Goal: Book appointment/travel/reservation

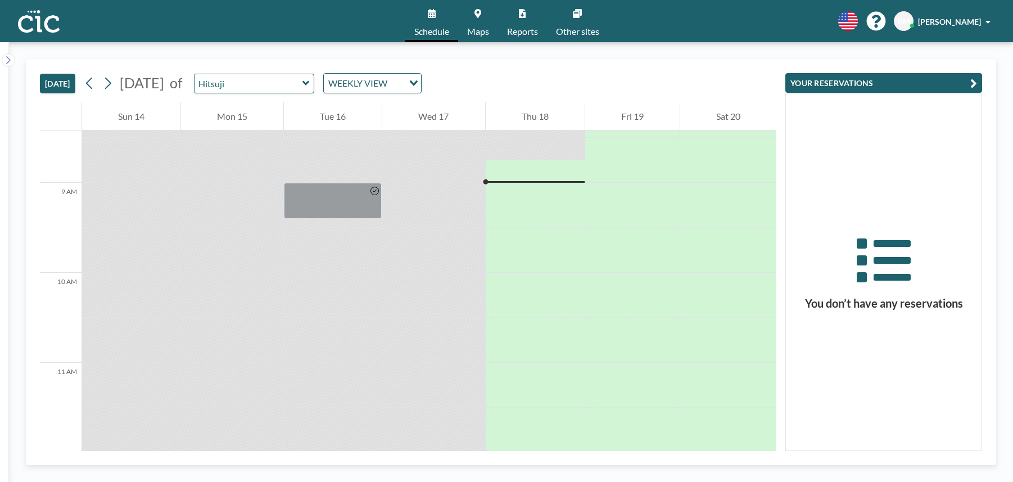
scroll to position [765, 0]
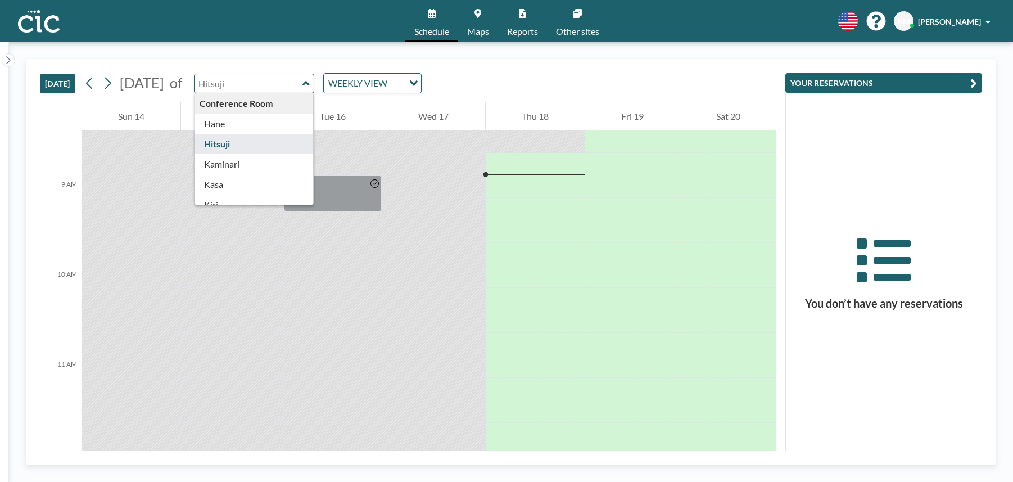
click at [302, 84] on input "text" at bounding box center [248, 83] width 108 height 19
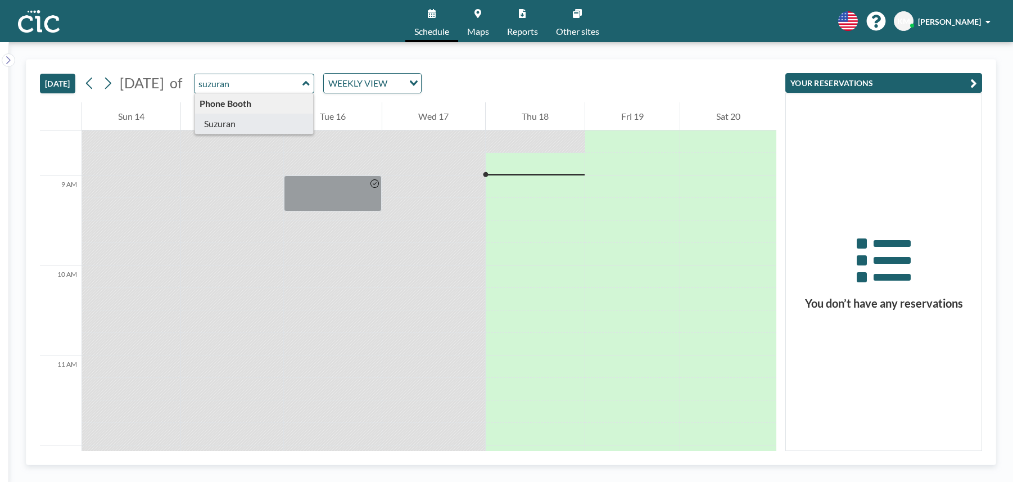
type input "Suzuran"
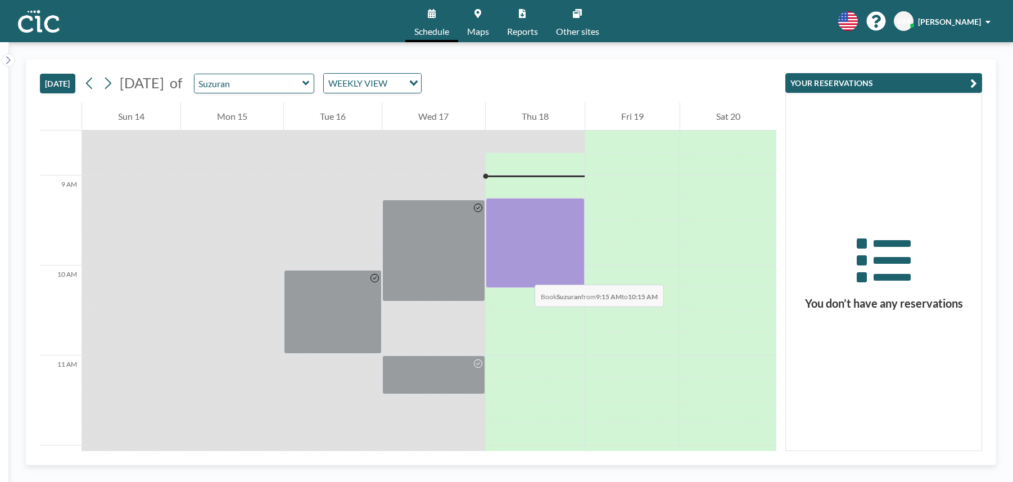
drag, startPoint x: 530, startPoint y: 202, endPoint x: 523, endPoint y: 273, distance: 71.7
click at [523, 273] on div at bounding box center [535, 243] width 99 height 90
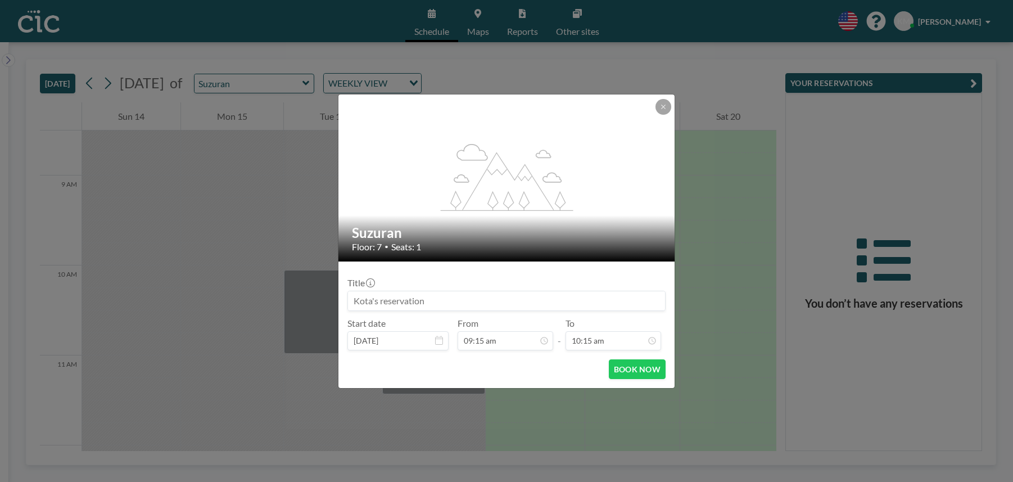
scroll to position [0, 0]
click at [662, 111] on button at bounding box center [663, 107] width 16 height 16
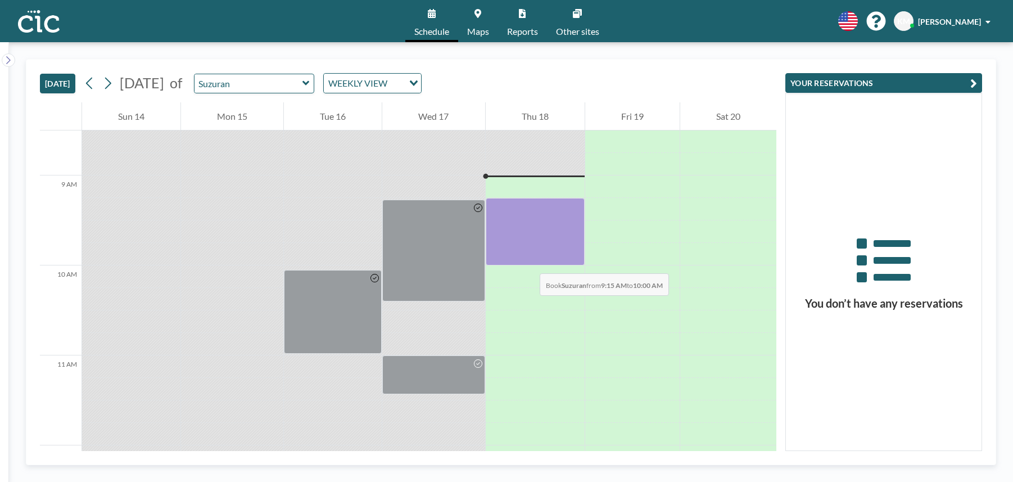
drag, startPoint x: 534, startPoint y: 204, endPoint x: 528, endPoint y: 259, distance: 55.4
click at [528, 259] on div at bounding box center [535, 231] width 99 height 67
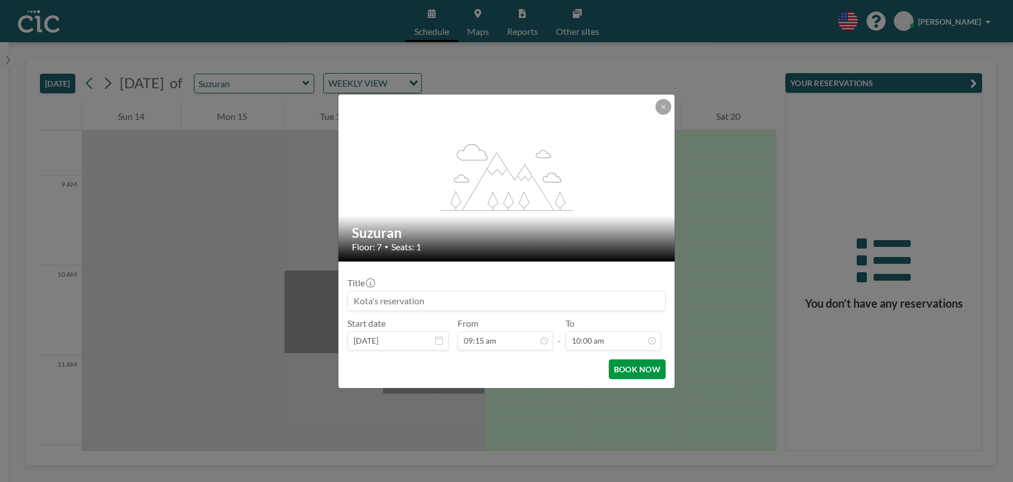
scroll to position [800, 0]
click at [619, 372] on button "BOOK NOW" at bounding box center [637, 369] width 57 height 20
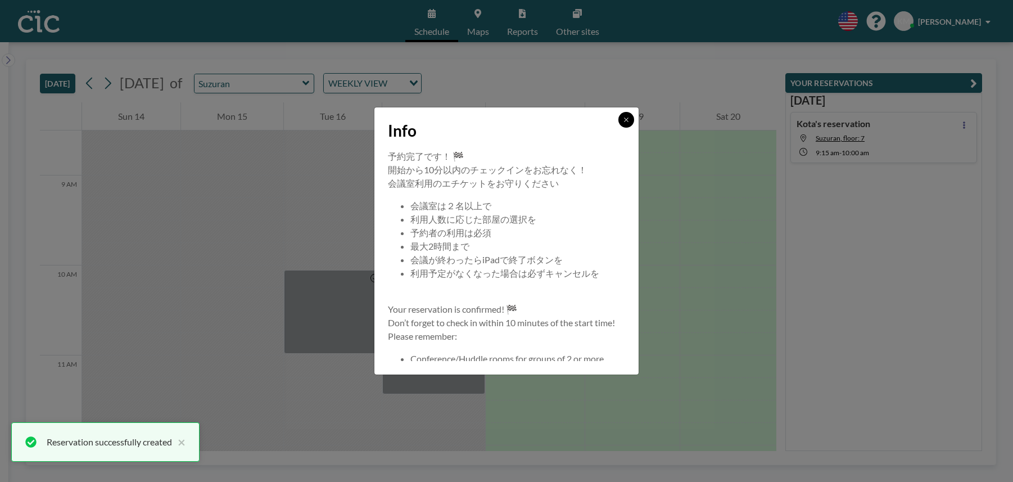
click at [626, 123] on button at bounding box center [626, 120] width 16 height 16
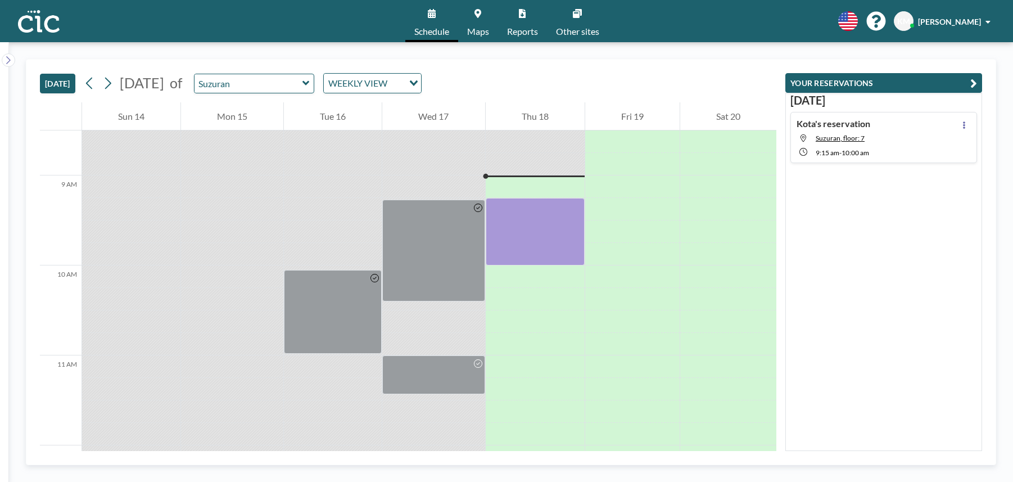
click at [469, 13] on link "Maps" at bounding box center [478, 21] width 40 height 42
